Goal: Task Accomplishment & Management: Use online tool/utility

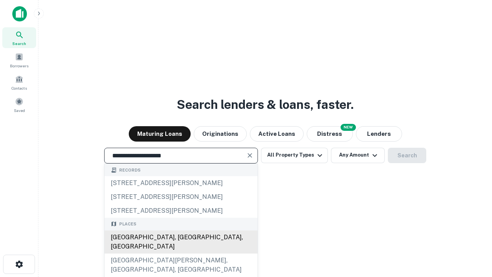
click at [181, 253] on div "Santa Monica, CA, USA" at bounding box center [181, 241] width 153 height 23
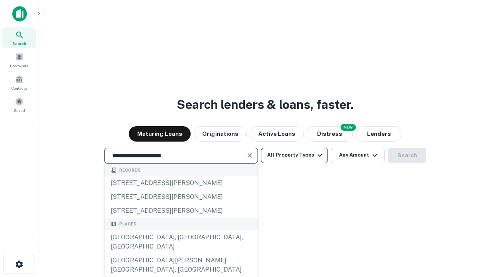
type input "**********"
click at [294, 155] on button "All Property Types" at bounding box center [294, 155] width 67 height 15
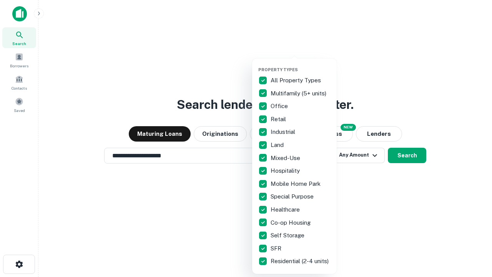
click at [301, 65] on button "button" at bounding box center [300, 65] width 85 height 0
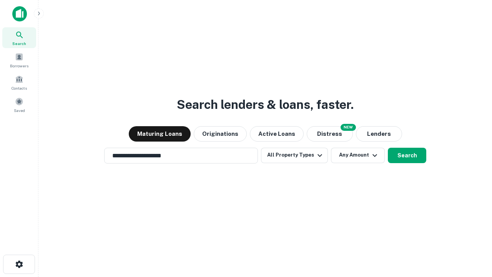
scroll to position [12, 0]
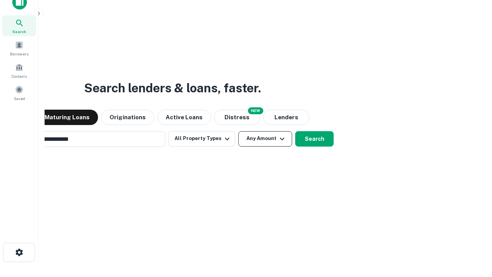
click at [238, 131] on button "Any Amount" at bounding box center [265, 138] width 54 height 15
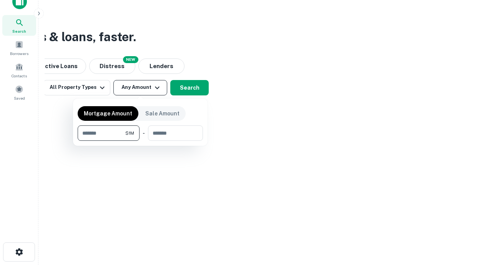
type input "*******"
click at [140, 141] on button "button" at bounding box center [140, 141] width 125 height 0
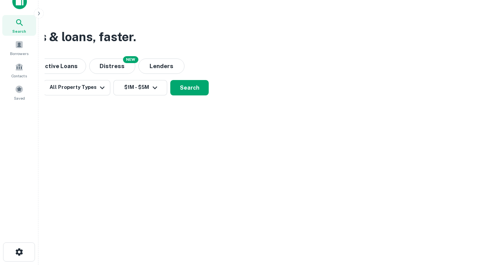
scroll to position [5, 142]
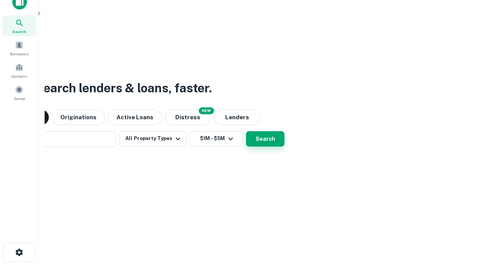
click at [246, 131] on button "Search" at bounding box center [265, 138] width 38 height 15
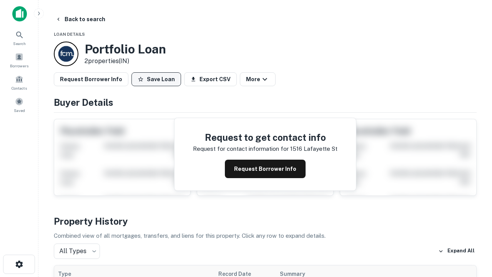
click at [156, 79] on button "Save Loan" at bounding box center [156, 79] width 50 height 14
click at [158, 79] on button "Save Loan" at bounding box center [156, 79] width 50 height 14
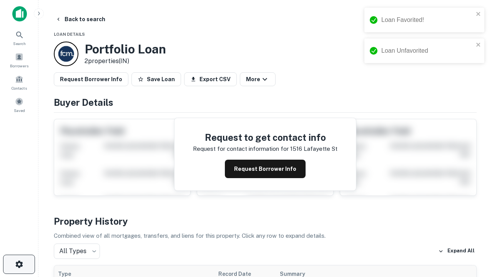
click at [19, 264] on icon "button" at bounding box center [19, 263] width 9 height 9
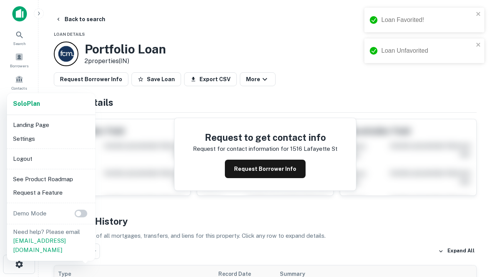
click at [51, 158] on li "Logout" at bounding box center [51, 159] width 82 height 14
